Goal: Information Seeking & Learning: Learn about a topic

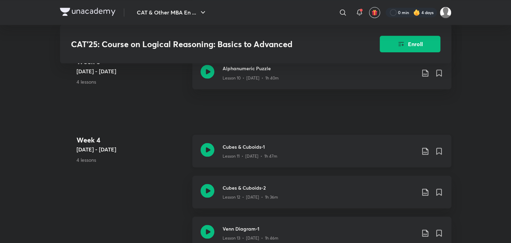
scroll to position [836, 0]
click at [202, 154] on icon at bounding box center [207, 150] width 14 height 14
